Goal: Task Accomplishment & Management: Complete application form

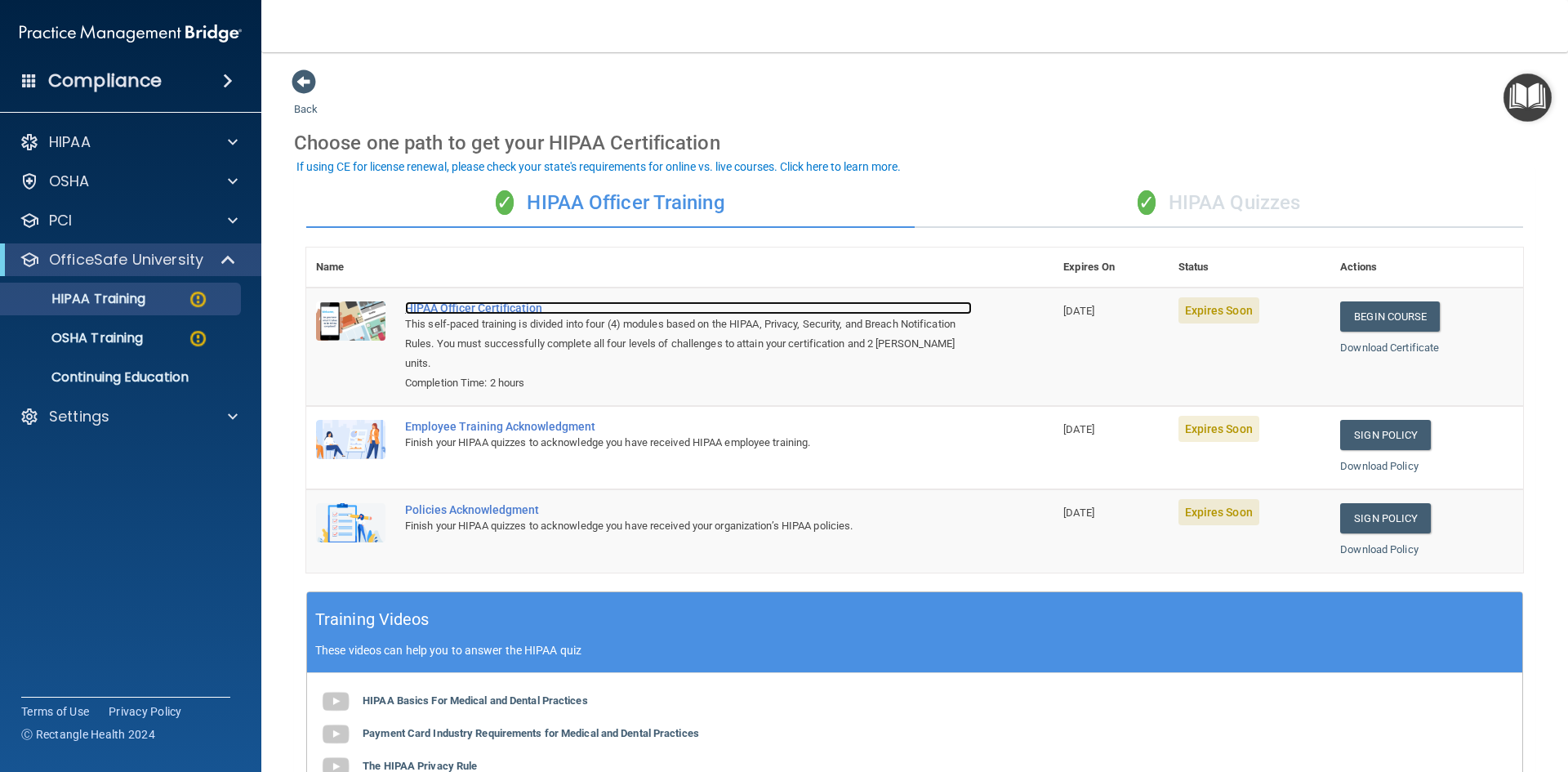
click at [510, 306] on div "HIPAA Officer Certification" at bounding box center [688, 308] width 567 height 13
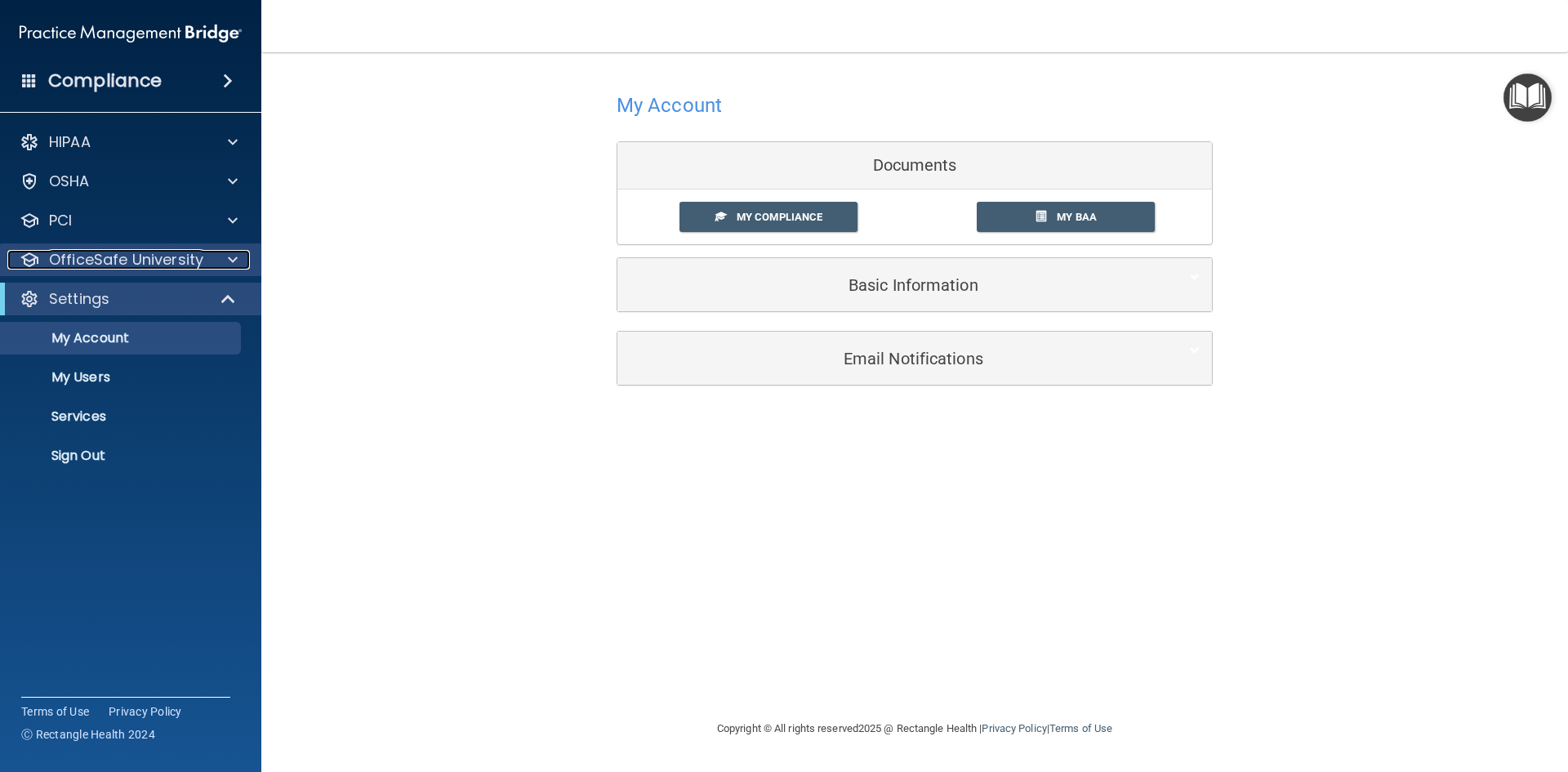
click at [145, 261] on p "OfficeSafe University" at bounding box center [127, 259] width 155 height 20
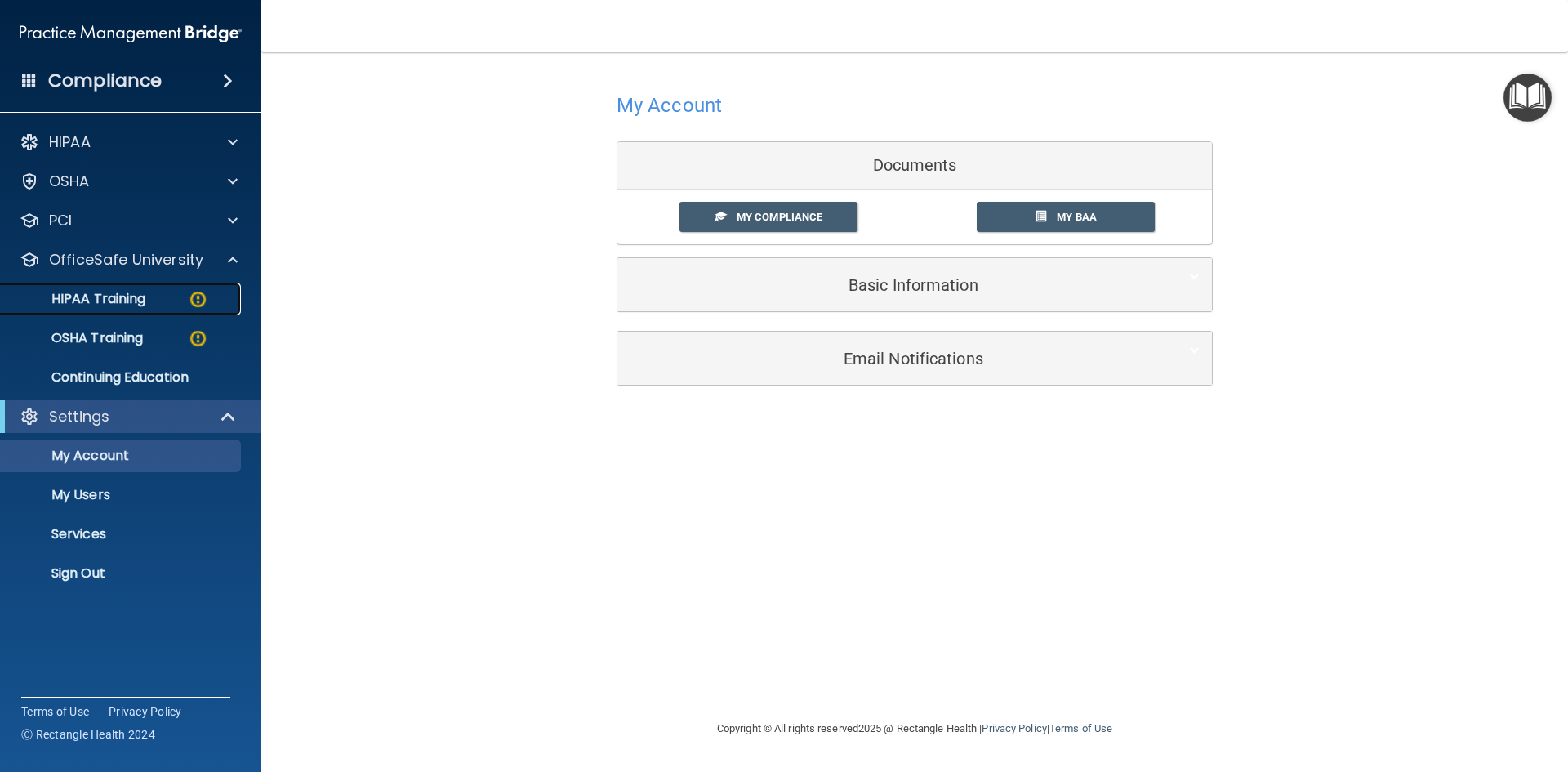
click at [120, 295] on p "HIPAA Training" at bounding box center [77, 299] width 134 height 17
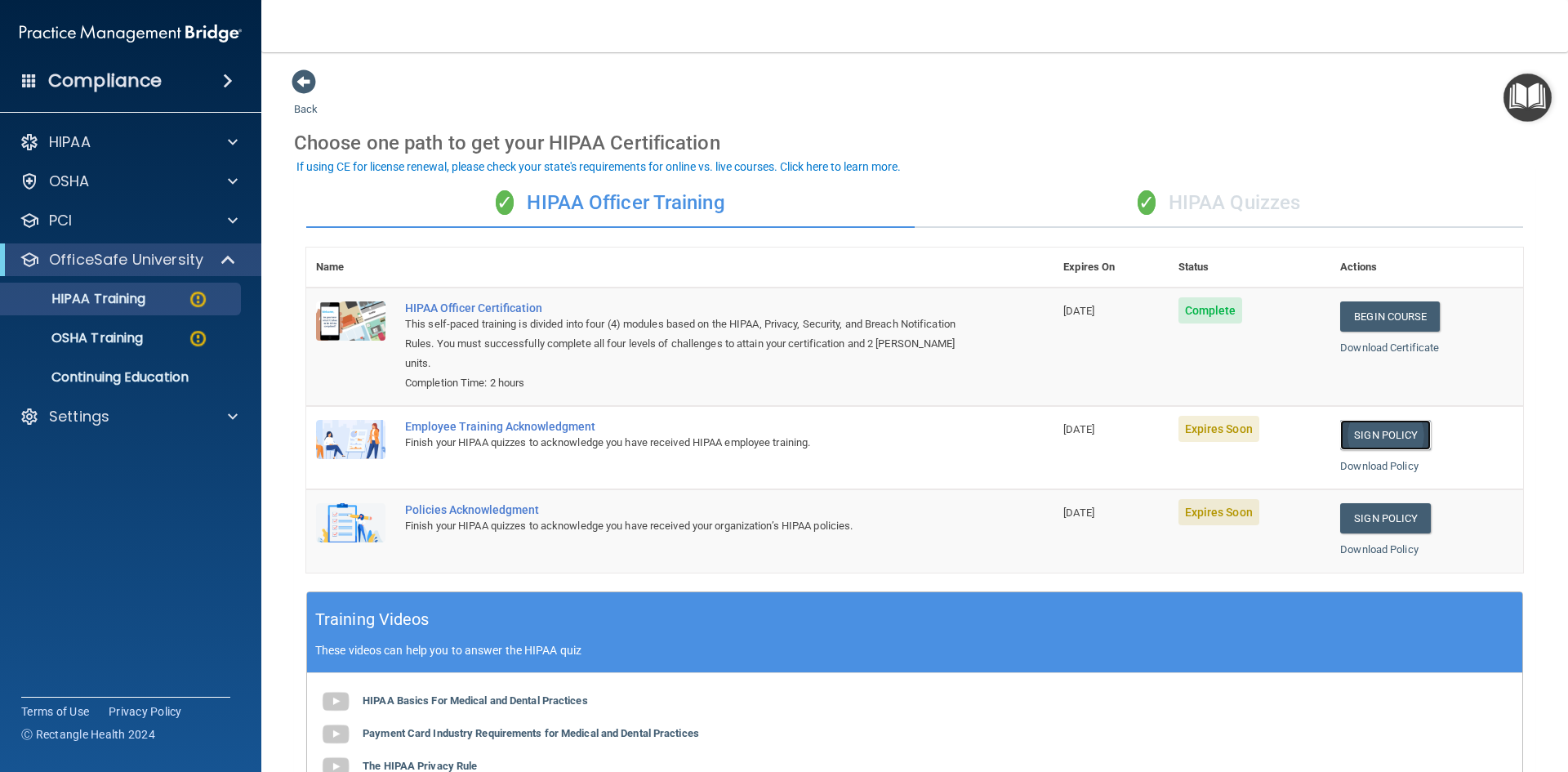
click at [1357, 431] on link "Sign Policy" at bounding box center [1385, 434] width 90 height 30
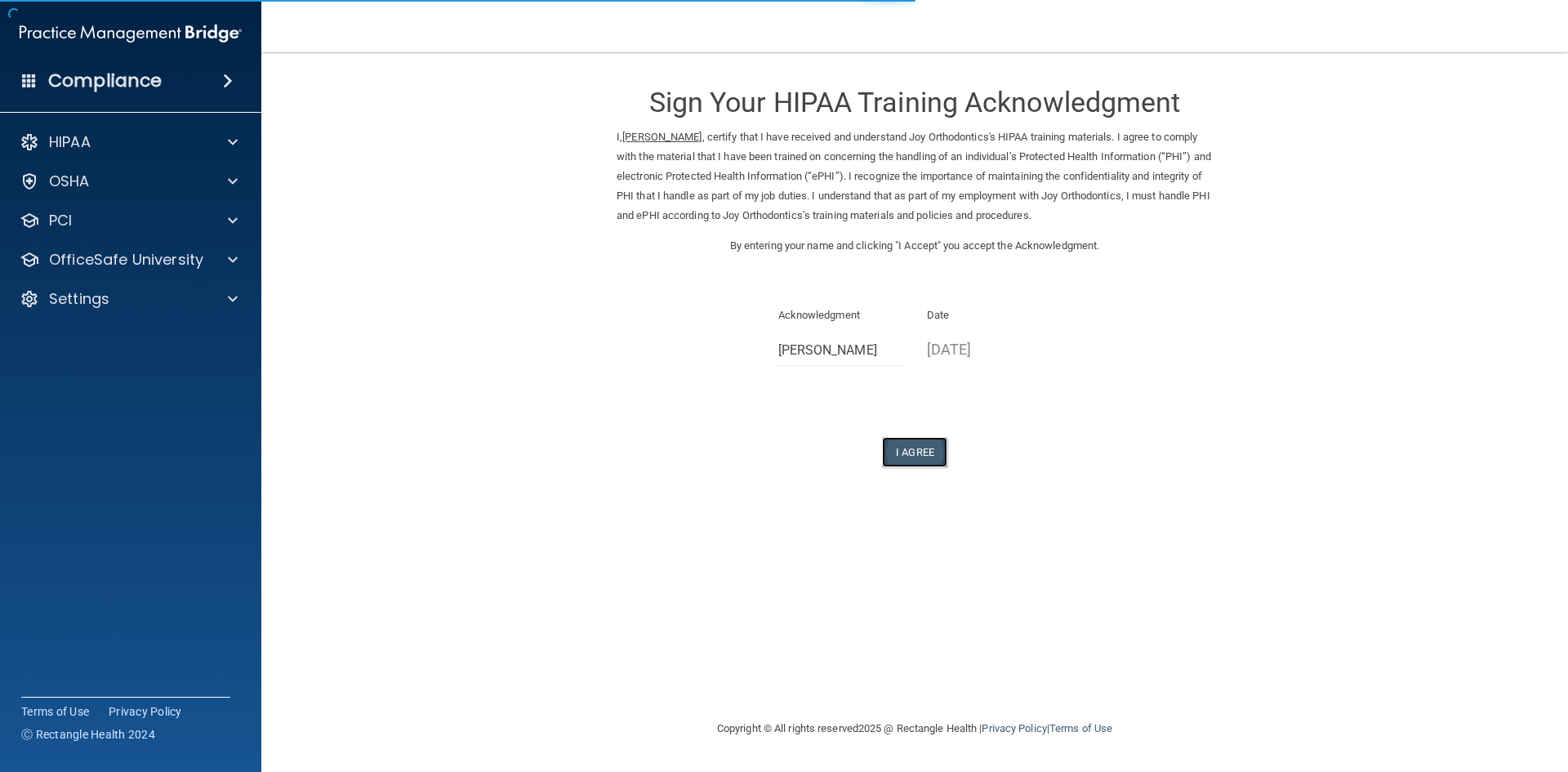
click at [922, 457] on button "I Agree" at bounding box center [915, 452] width 65 height 30
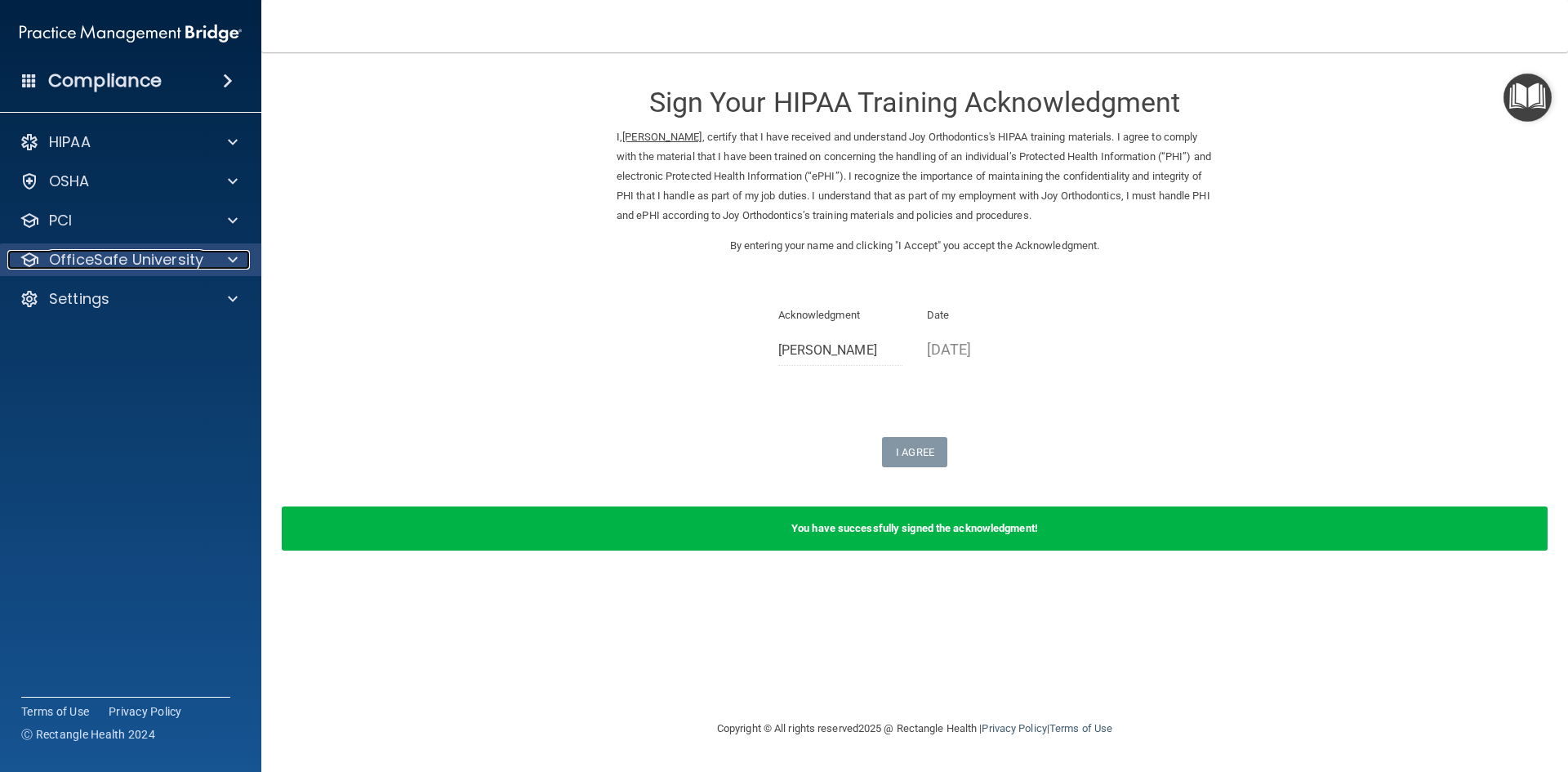
click at [168, 264] on p "OfficeSafe University" at bounding box center [127, 259] width 155 height 20
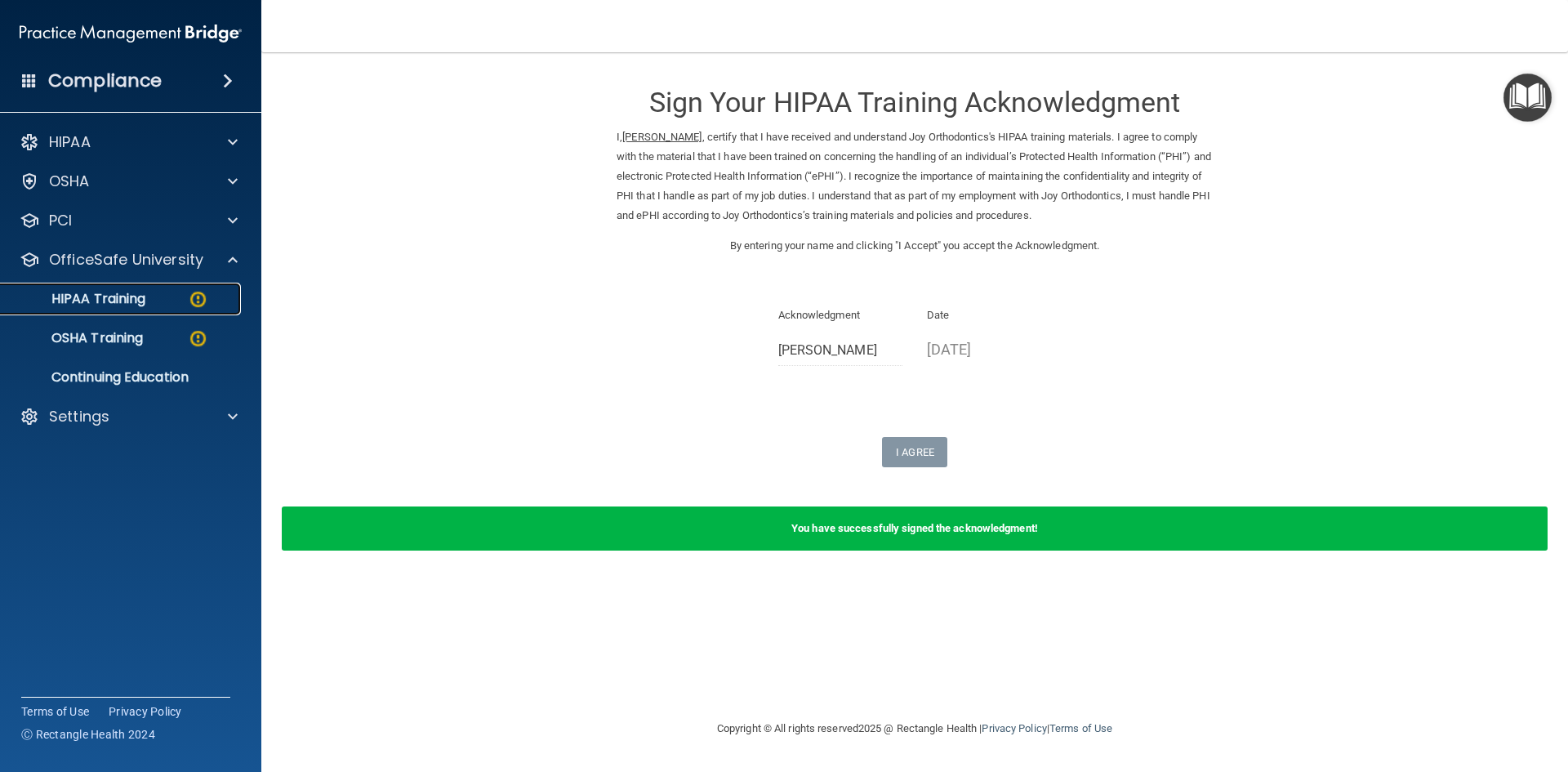
click at [160, 305] on div "HIPAA Training" at bounding box center [121, 299] width 223 height 17
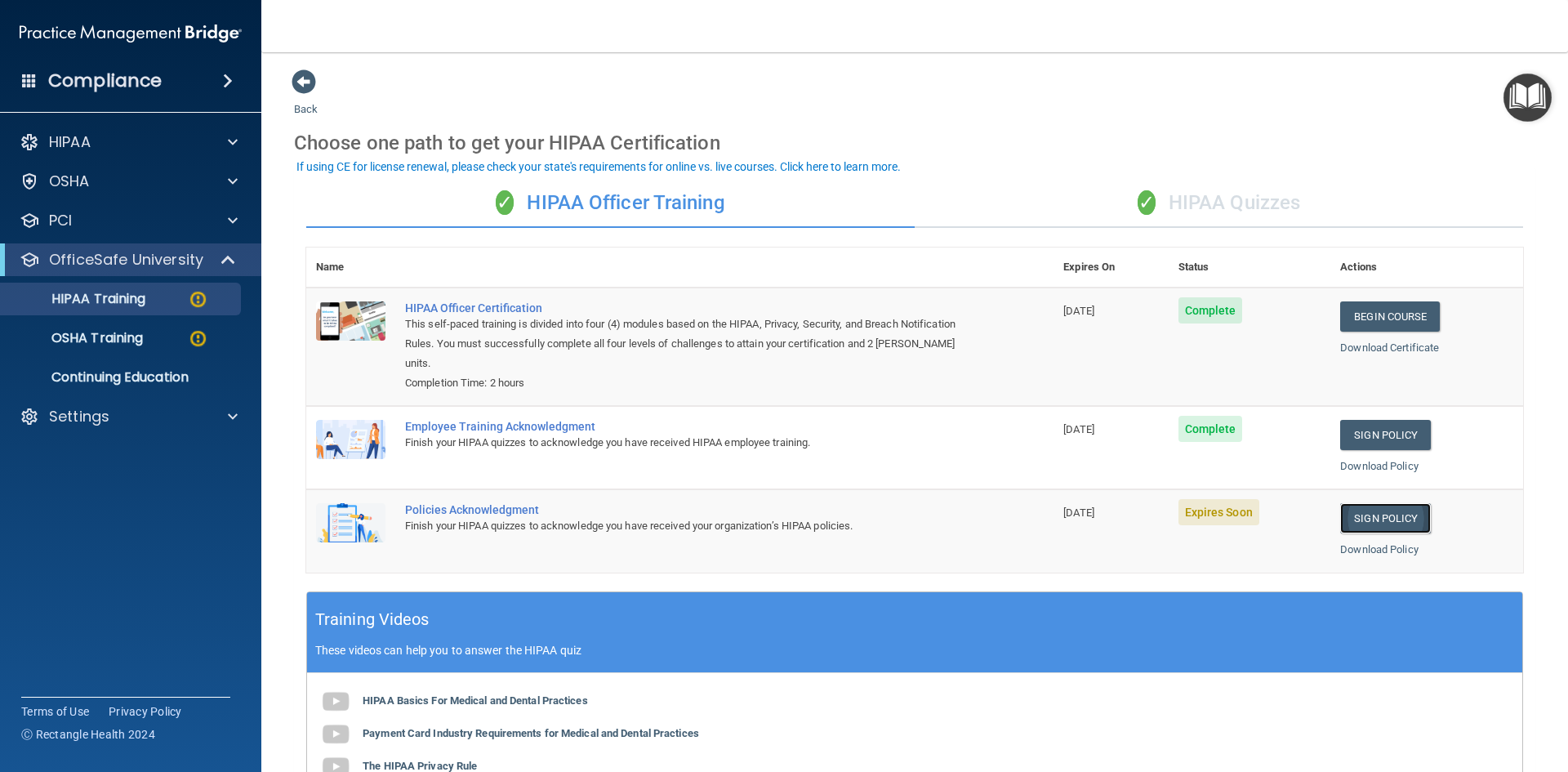
click at [1383, 518] on link "Sign Policy" at bounding box center [1385, 517] width 90 height 30
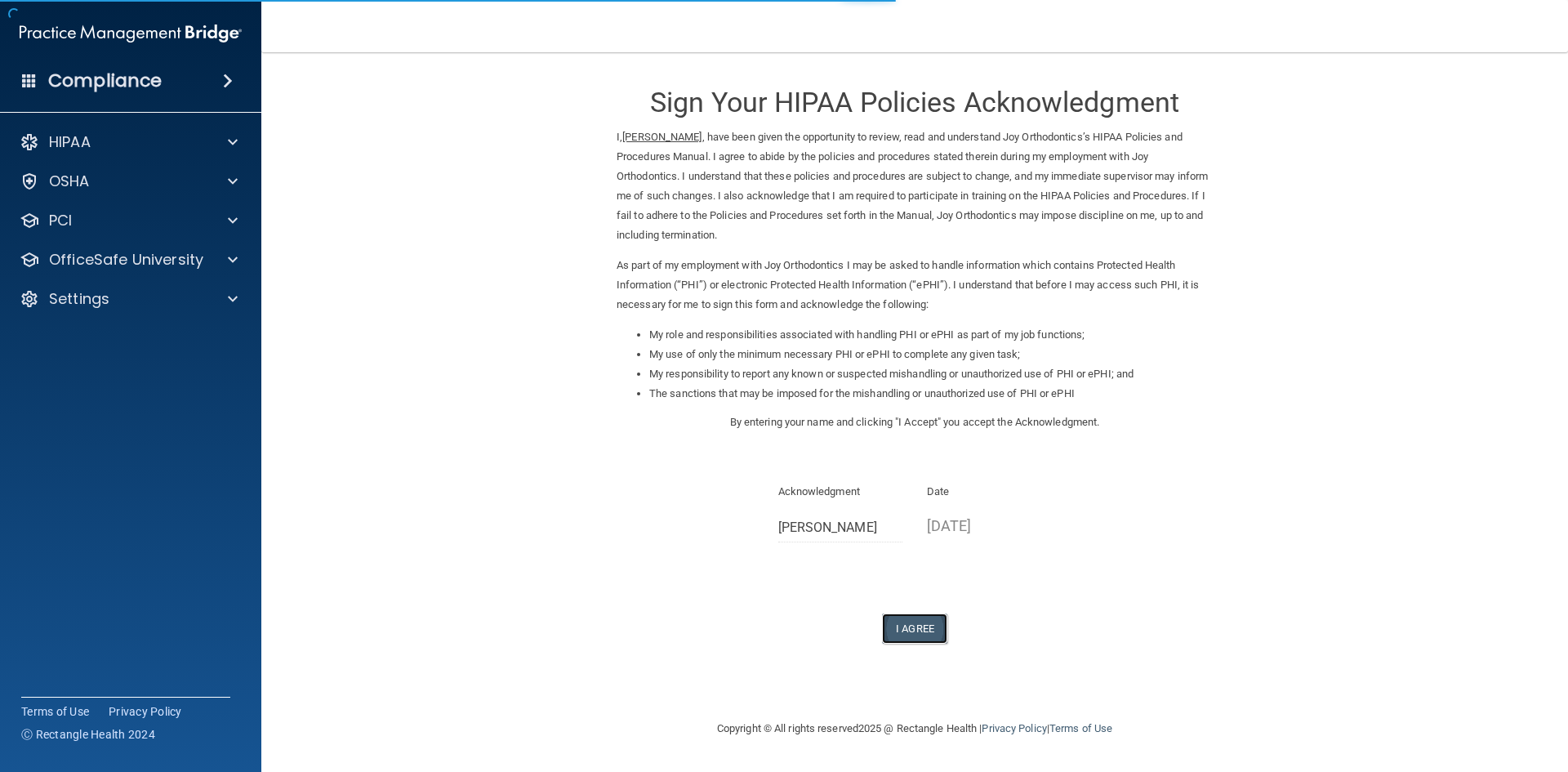
click at [932, 634] on button "I Agree" at bounding box center [915, 628] width 65 height 30
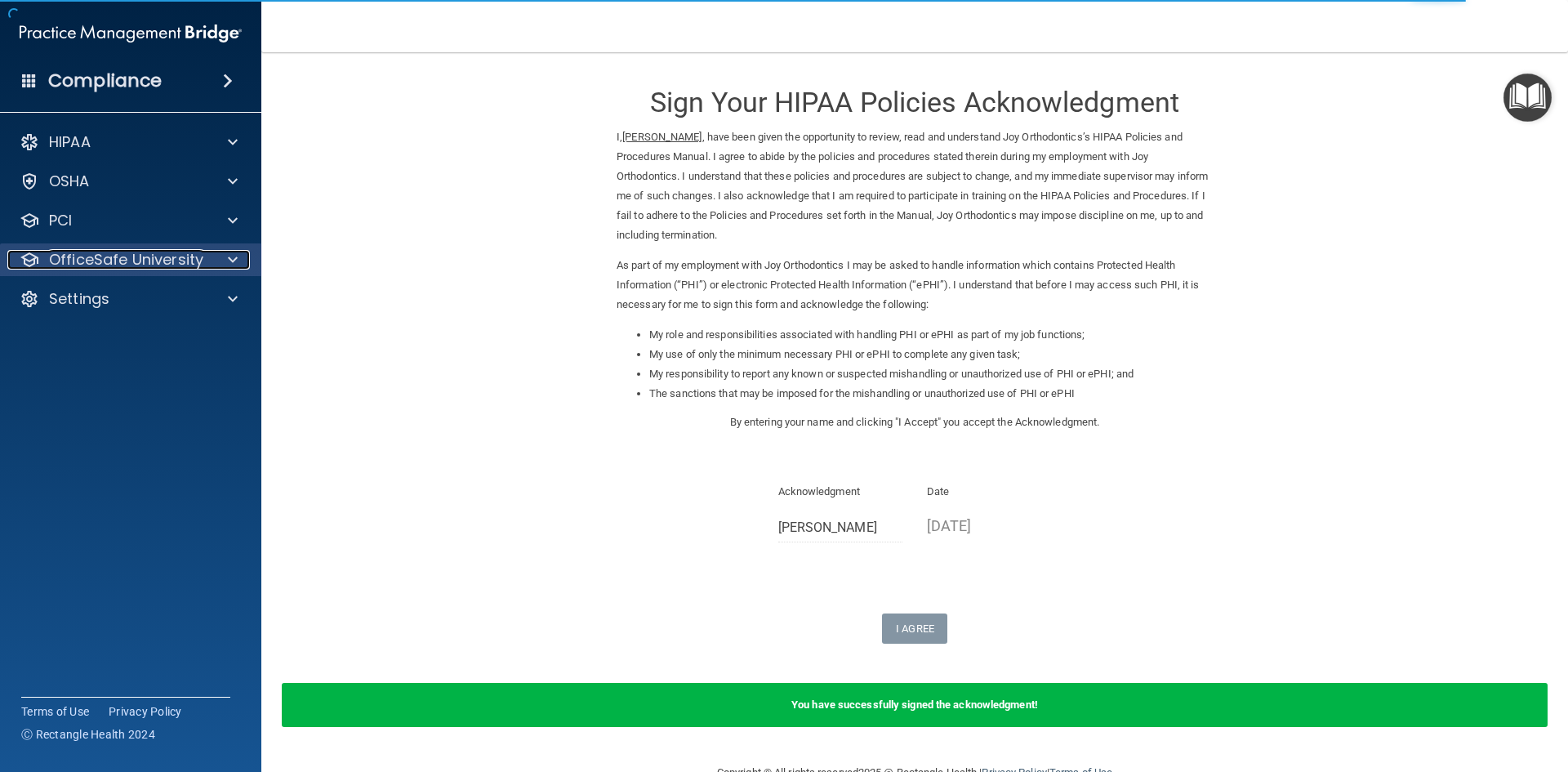
click at [144, 256] on p "OfficeSafe University" at bounding box center [127, 259] width 155 height 20
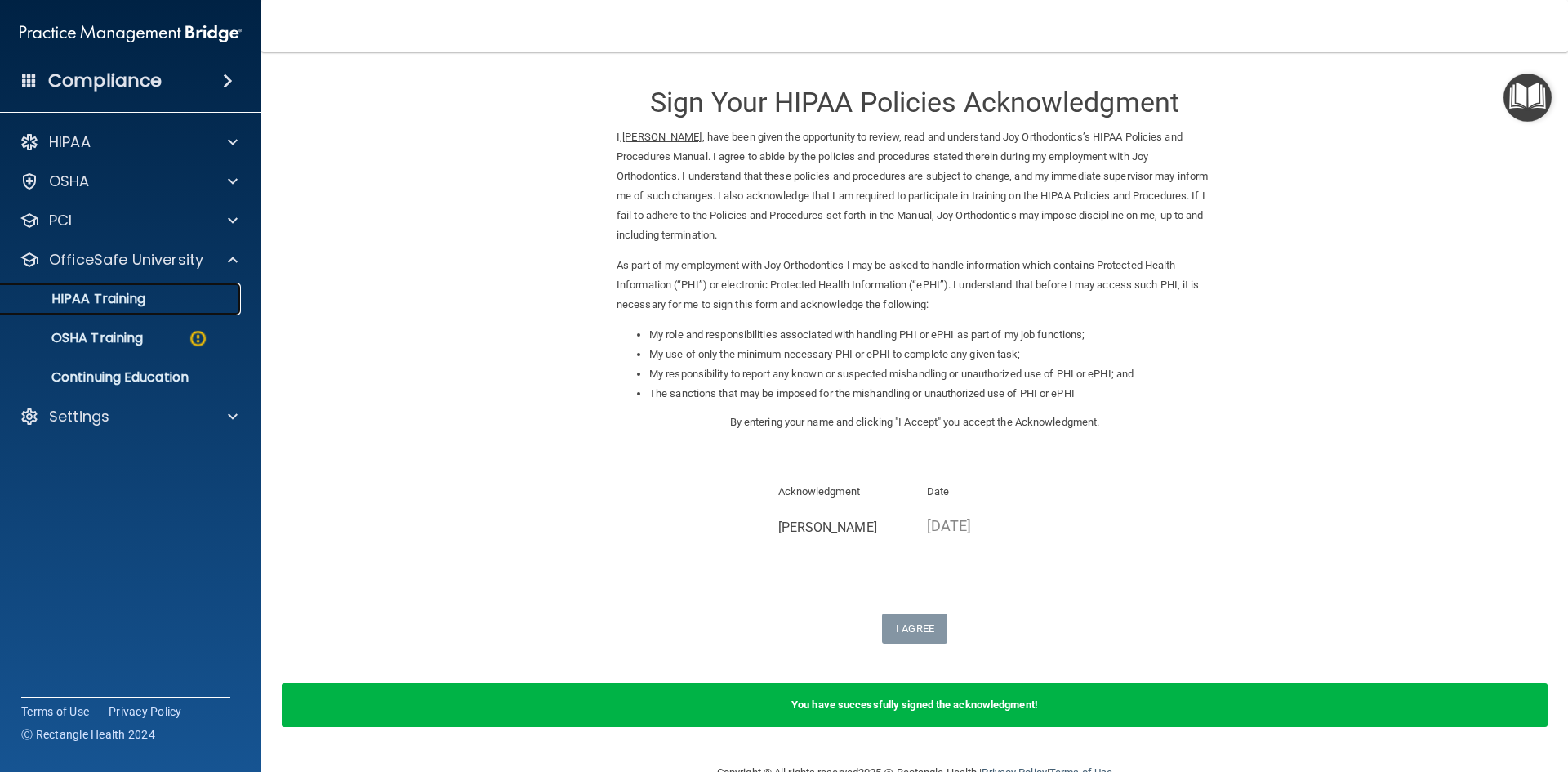
click at [149, 297] on div "HIPAA Training" at bounding box center [121, 299] width 223 height 17
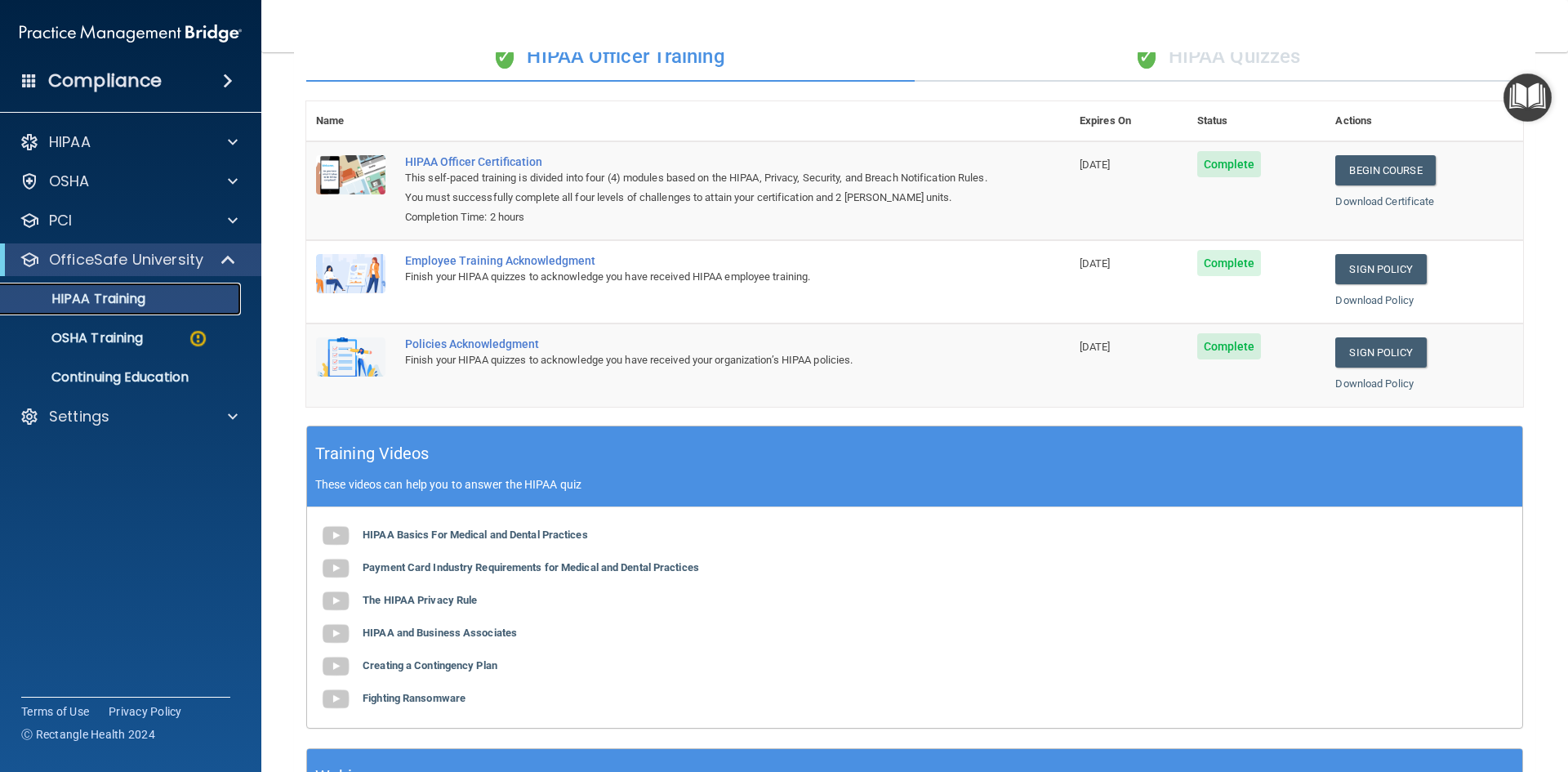
scroll to position [145, 0]
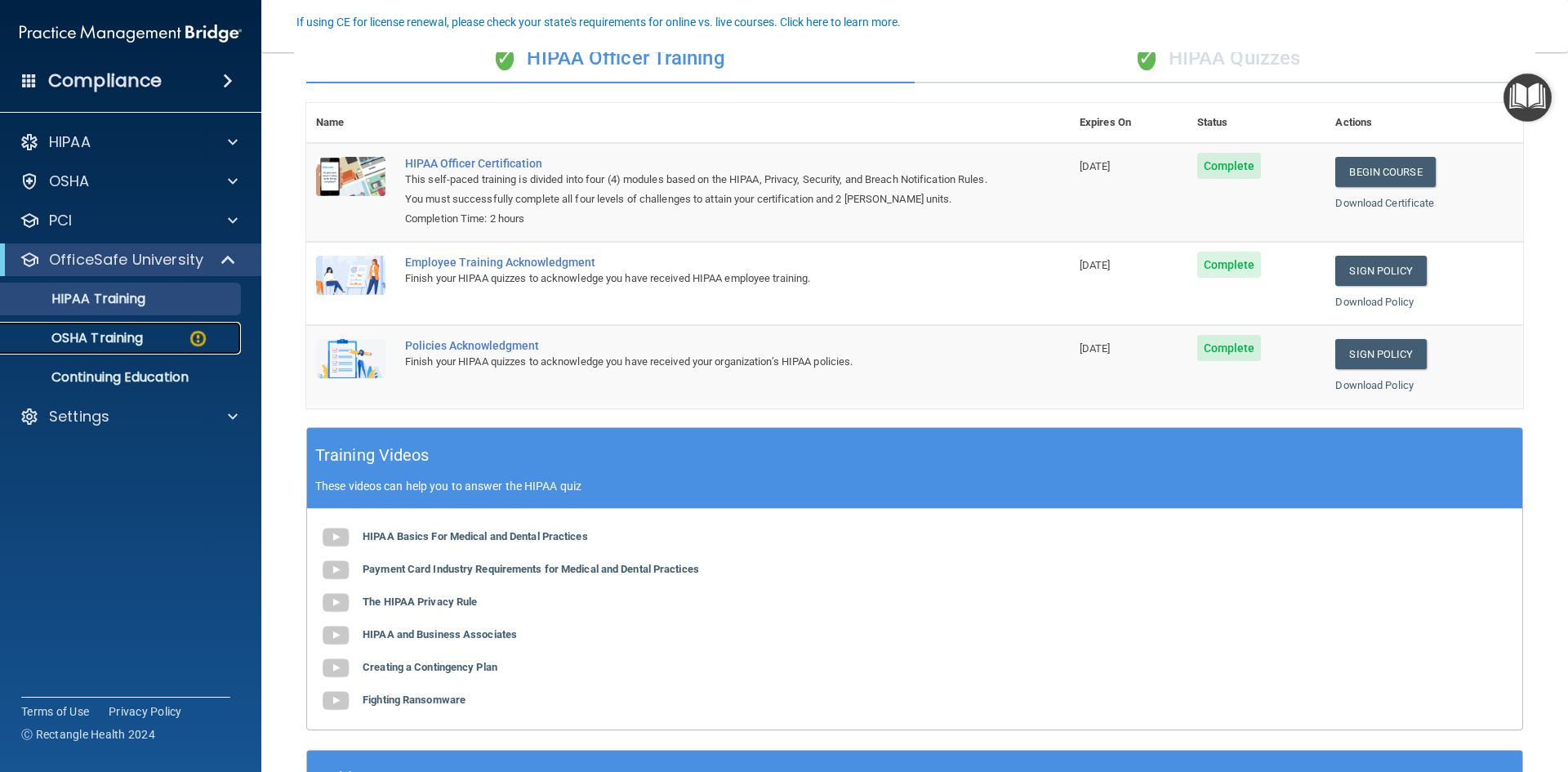
click at [187, 341] on img at bounding box center [198, 338] width 21 height 21
